Goal: Navigation & Orientation: Find specific page/section

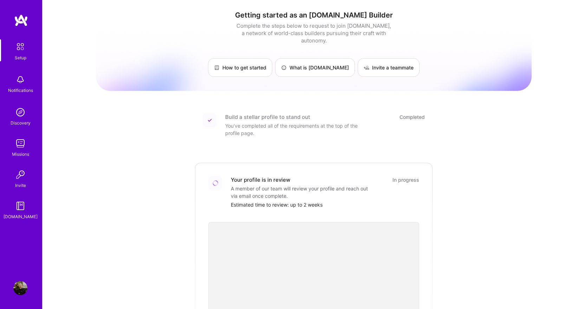
click at [25, 84] on img at bounding box center [20, 80] width 14 height 14
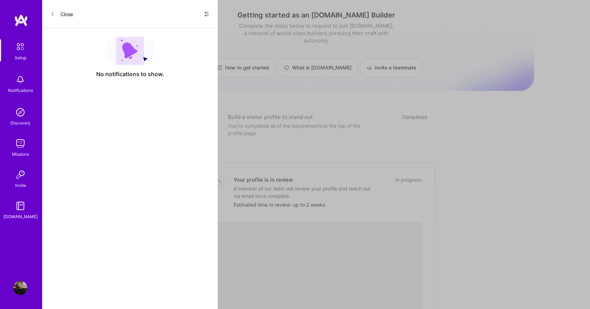
click at [209, 18] on div "Close Show all notifications Show unread notifications only" at bounding box center [130, 14] width 176 height 28
click at [209, 15] on div "Close Show all notifications Show unread notifications only" at bounding box center [130, 14] width 176 height 28
click at [209, 13] on icon at bounding box center [207, 14] width 6 height 6
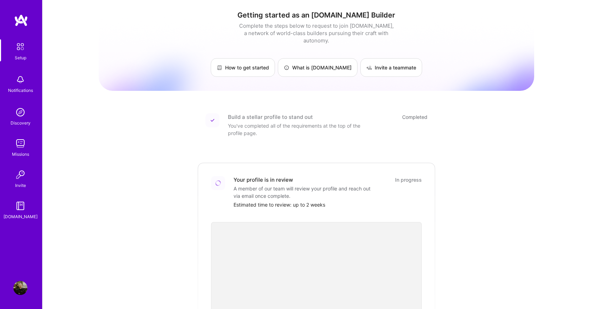
click at [22, 114] on img at bounding box center [20, 112] width 14 height 14
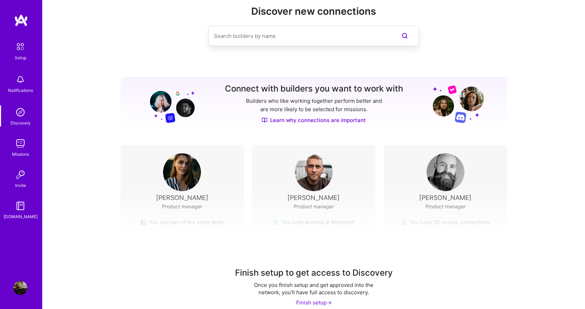
scroll to position [26, 0]
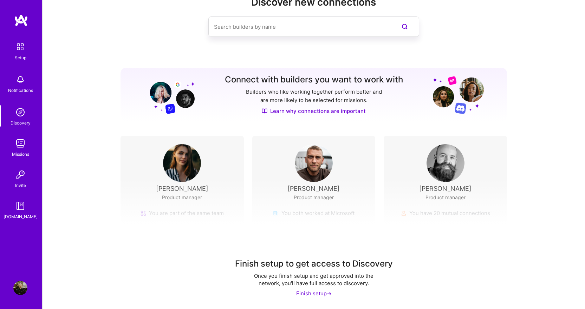
click at [308, 296] on div "Finish setup ->" at bounding box center [313, 293] width 35 height 7
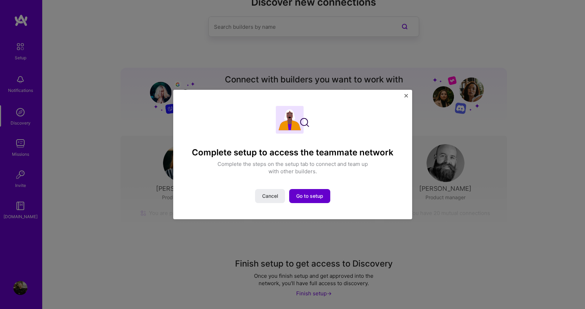
click at [317, 200] on button "Go to setup" at bounding box center [309, 196] width 41 height 14
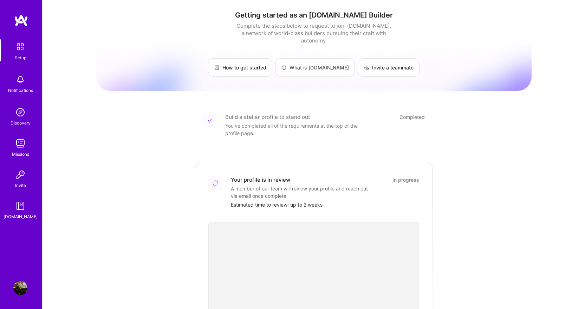
click at [329, 61] on link "What is [DOMAIN_NAME]" at bounding box center [315, 67] width 80 height 19
